Goal: Find specific page/section: Find specific page/section

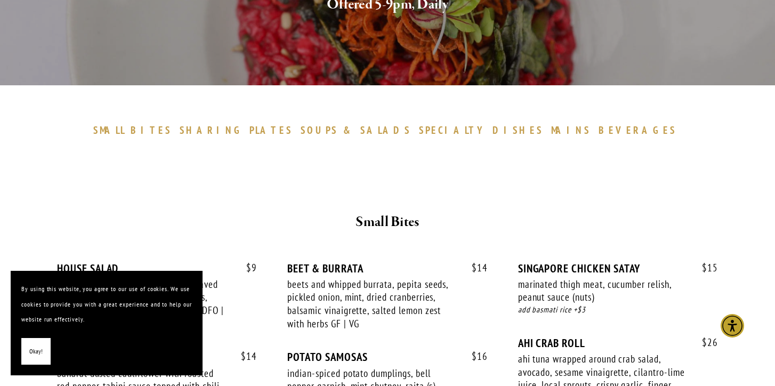
scroll to position [229, 0]
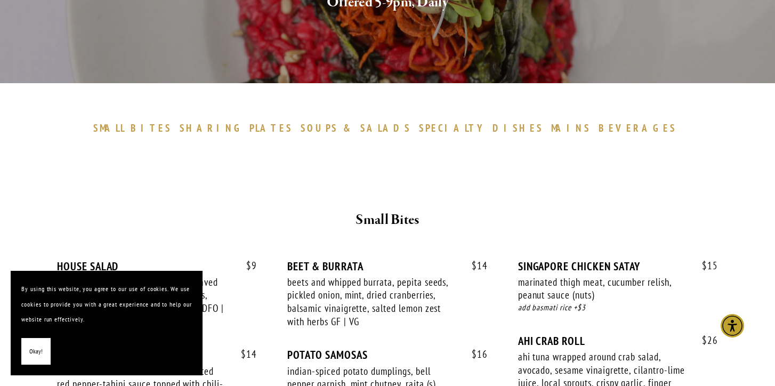
click at [599, 127] on span "BEVERAGES" at bounding box center [638, 128] width 78 height 13
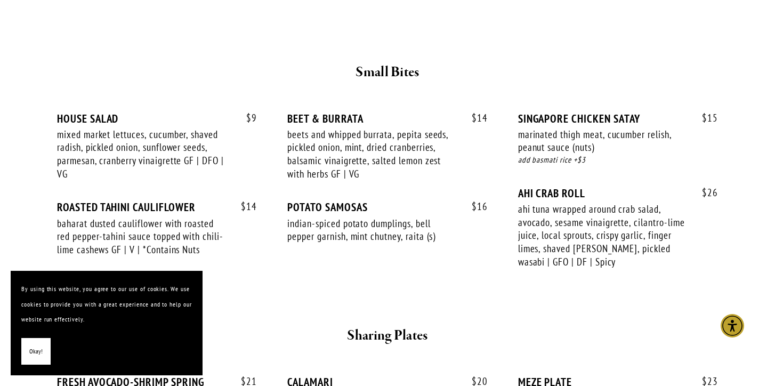
scroll to position [275, 0]
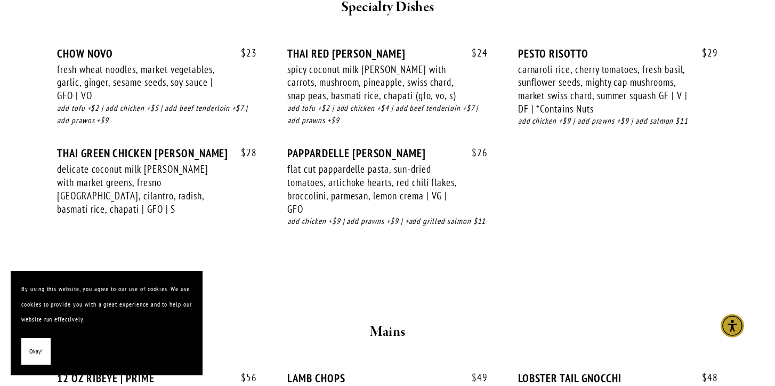
scroll to position [1489, 0]
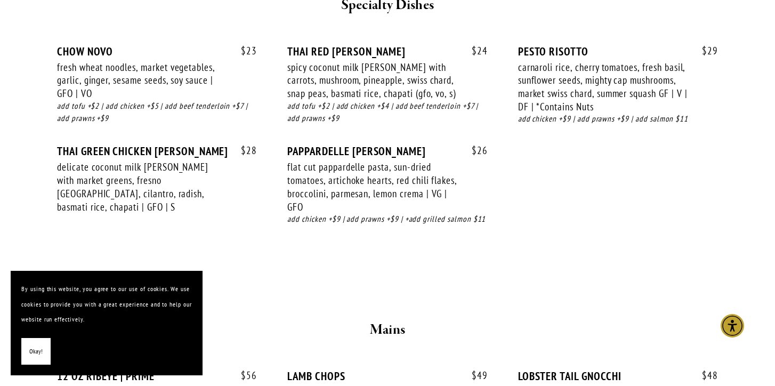
click at [38, 345] on span "Okay!" at bounding box center [35, 351] width 13 height 15
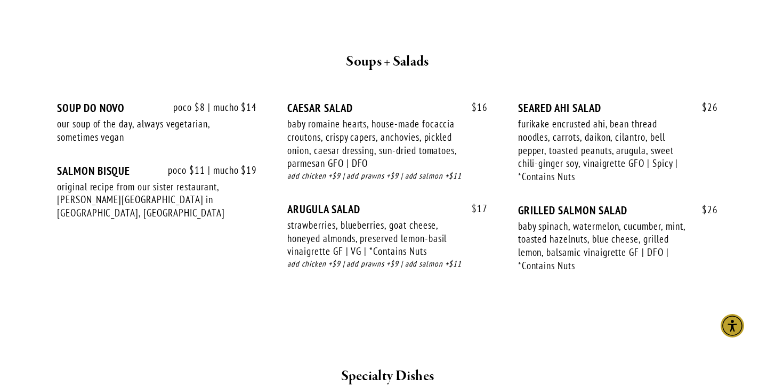
scroll to position [1117, 0]
